Goal: Information Seeking & Learning: Find specific fact

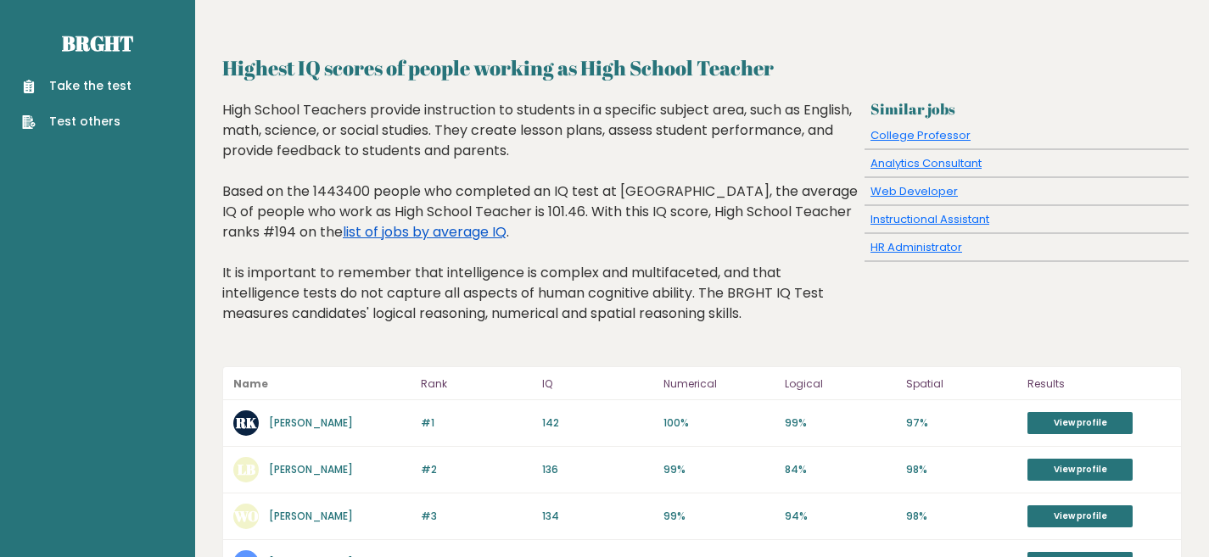
click at [423, 232] on link "list of jobs by average IQ" at bounding box center [425, 232] width 164 height 20
